Goal: Task Accomplishment & Management: Manage account settings

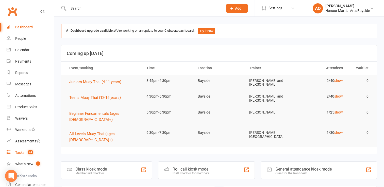
scroll to position [45, 0]
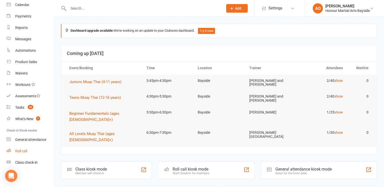
click at [20, 151] on div "Roll call" at bounding box center [21, 151] width 12 height 4
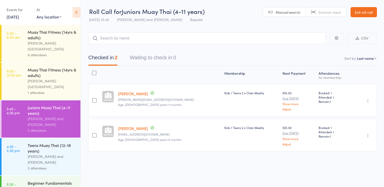
click at [41, 154] on div "[PERSON_NAME] and [PERSON_NAME]" at bounding box center [52, 160] width 48 height 12
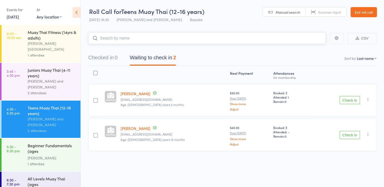
scroll to position [39, 0]
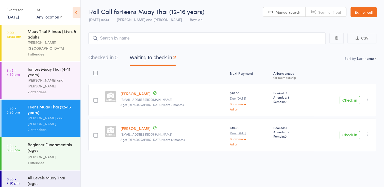
click at [41, 154] on div "[PERSON_NAME]" at bounding box center [52, 157] width 48 height 6
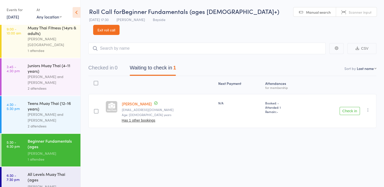
click at [35, 171] on div "All Levels Muay Thai (ages [DEMOGRAPHIC_DATA]+)" at bounding box center [52, 177] width 48 height 12
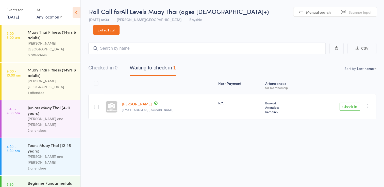
click at [119, 25] on link "Exit roll call" at bounding box center [106, 30] width 26 height 10
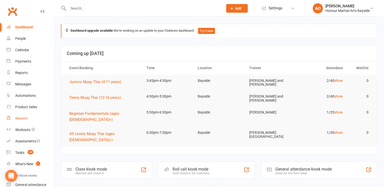
scroll to position [45, 0]
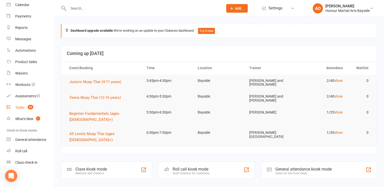
click at [21, 107] on div "Tasks" at bounding box center [19, 107] width 9 height 4
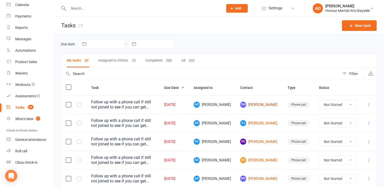
click at [263, 106] on link "[PERSON_NAME]" at bounding box center [259, 105] width 38 height 6
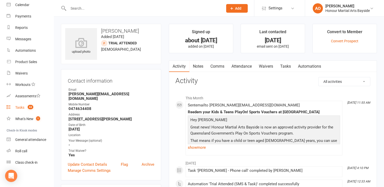
click at [20, 107] on div "Tasks" at bounding box center [19, 107] width 9 height 4
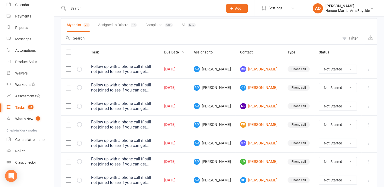
scroll to position [36, 0]
click at [264, 86] on link "[PERSON_NAME]." at bounding box center [259, 87] width 38 height 6
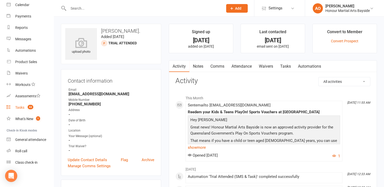
click at [21, 106] on div "Tasks" at bounding box center [19, 107] width 9 height 4
